Goal: Task Accomplishment & Management: Complete application form

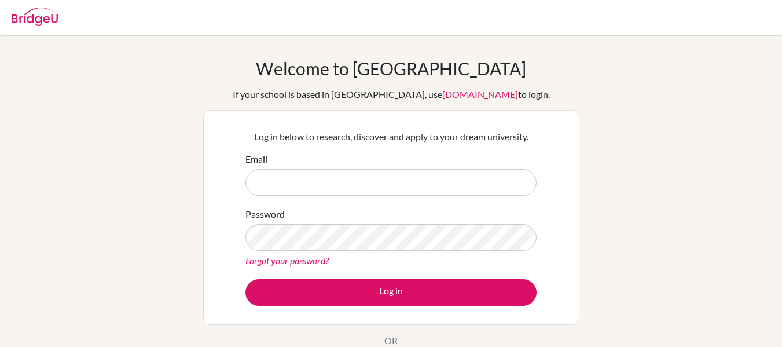
click at [421, 164] on div "Email" at bounding box center [390, 173] width 291 height 43
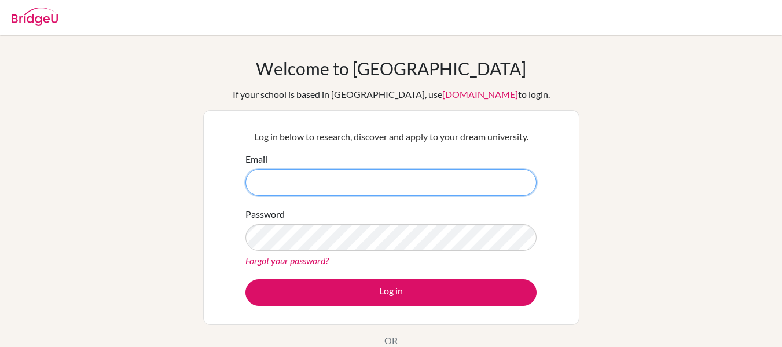
click at [419, 169] on input "Email" at bounding box center [390, 182] width 291 height 27
type input "[EMAIL_ADDRESS][DOMAIN_NAME]"
click at [349, 189] on input "[EMAIL_ADDRESS][DOMAIN_NAME]" at bounding box center [390, 182] width 291 height 27
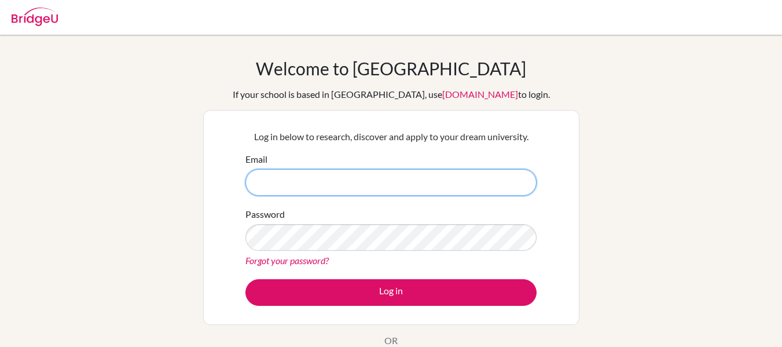
click at [350, 187] on input "Email" at bounding box center [390, 182] width 291 height 27
type input "[PERSON_NAME][EMAIL_ADDRESS][DOMAIN_NAME]"
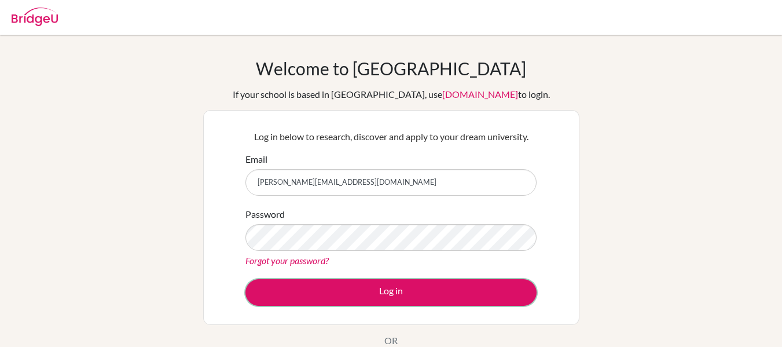
click at [432, 303] on button "Log in" at bounding box center [390, 292] width 291 height 27
click at [441, 297] on button "Log in" at bounding box center [390, 292] width 291 height 27
